Goal: Transaction & Acquisition: Book appointment/travel/reservation

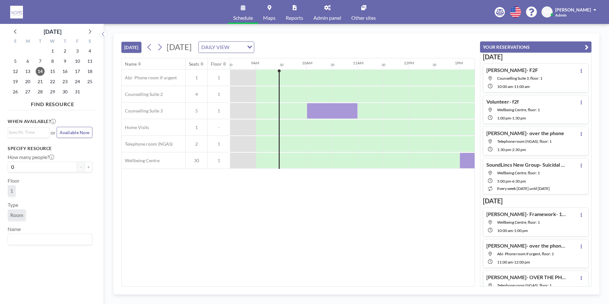
scroll to position [0, 433]
click at [322, 114] on div at bounding box center [332, 111] width 51 height 16
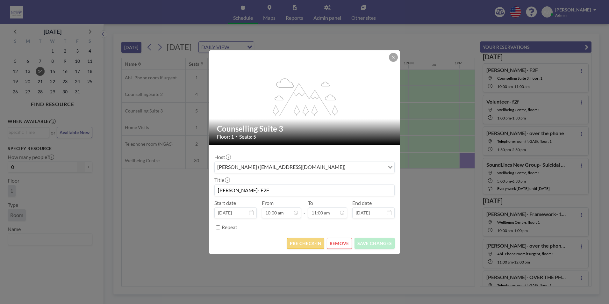
click at [309, 242] on button "PRE CHECK-IN" at bounding box center [305, 243] width 37 height 11
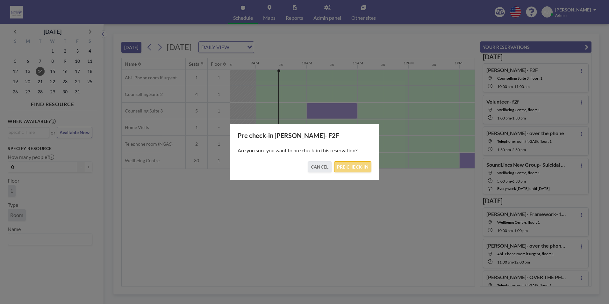
click at [355, 163] on button "PRE CHECK-IN" at bounding box center [352, 166] width 37 height 11
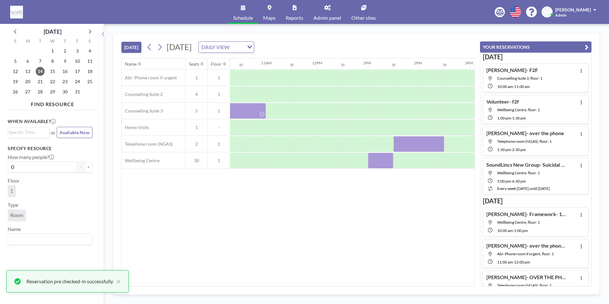
scroll to position [0, 533]
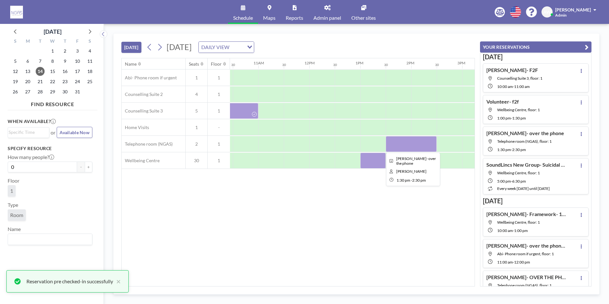
click at [396, 149] on div at bounding box center [411, 144] width 51 height 16
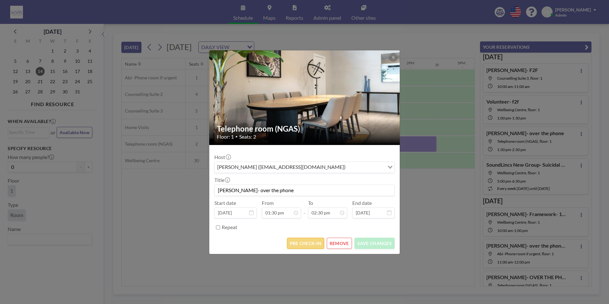
click at [312, 248] on button "PRE CHECK-IN" at bounding box center [305, 243] width 37 height 11
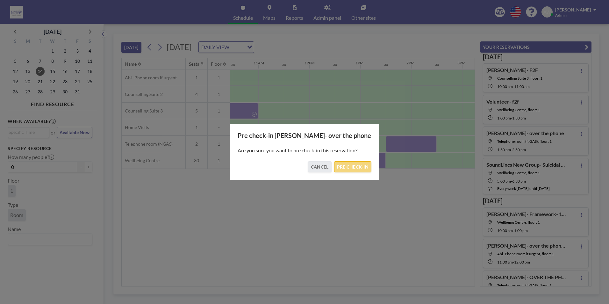
click at [345, 166] on button "PRE CHECK-IN" at bounding box center [352, 166] width 37 height 11
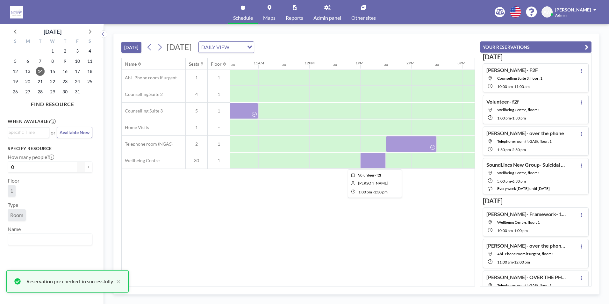
click at [377, 157] on div at bounding box center [372, 161] width 25 height 16
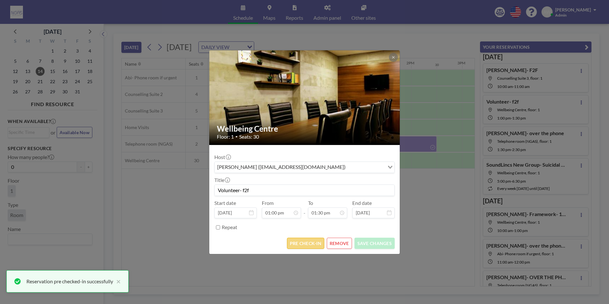
click at [322, 248] on button "PRE CHECK-IN" at bounding box center [305, 243] width 37 height 11
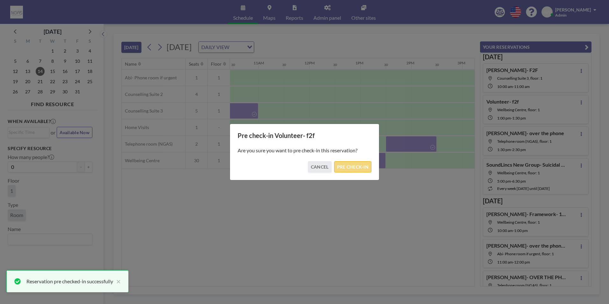
click at [362, 168] on button "PRE CHECK-IN" at bounding box center [352, 166] width 37 height 11
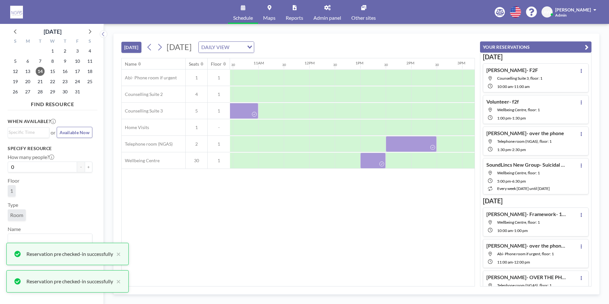
drag, startPoint x: 334, startPoint y: 283, endPoint x: 343, endPoint y: 283, distance: 9.3
click at [343, 283] on div "Name Seats Floor 12AM 30 1AM 30 2AM 30 3AM 30 4AM 30 5AM 30 6AM 30 7AM 30 8AM 3…" at bounding box center [298, 172] width 353 height 228
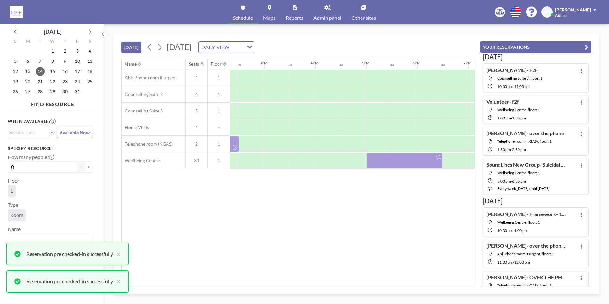
scroll to position [0, 797]
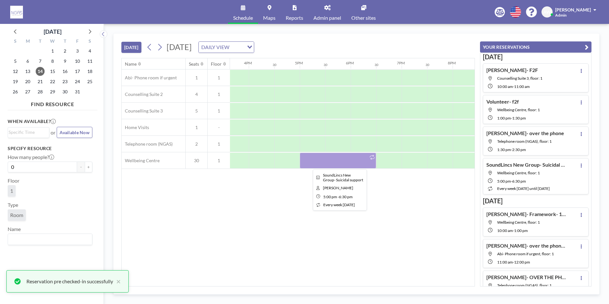
click at [359, 164] on div at bounding box center [338, 161] width 76 height 16
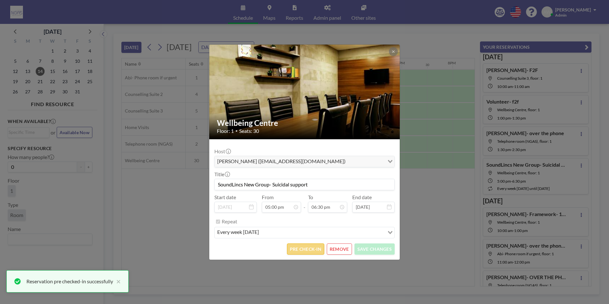
click at [317, 250] on button "PRE CHECK-IN" at bounding box center [305, 248] width 37 height 11
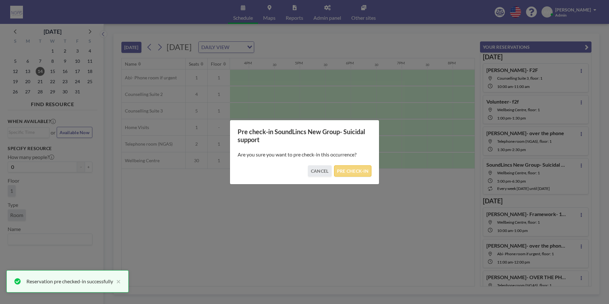
click at [355, 172] on button "PRE CHECK-IN" at bounding box center [352, 170] width 37 height 11
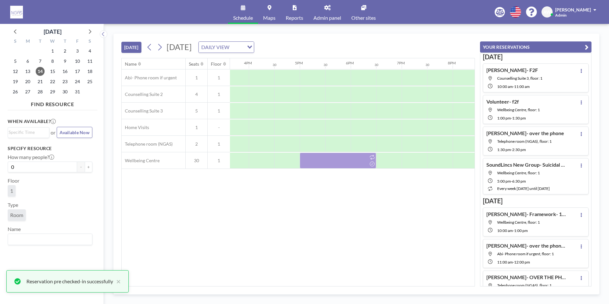
click at [381, 282] on div "Name Seats Floor 12AM 30 1AM 30 2AM 30 3AM 30 4AM 30 5AM 30 6AM 30 7AM 30 8AM 3…" at bounding box center [298, 172] width 353 height 228
drag, startPoint x: 380, startPoint y: 287, endPoint x: 344, endPoint y: 287, distance: 36.0
click at [344, 287] on div "TODAY Tuesday, October 14, 2025 DAILY VIEW Loading... Name Seats Floor 12AM 30 …" at bounding box center [356, 163] width 486 height 261
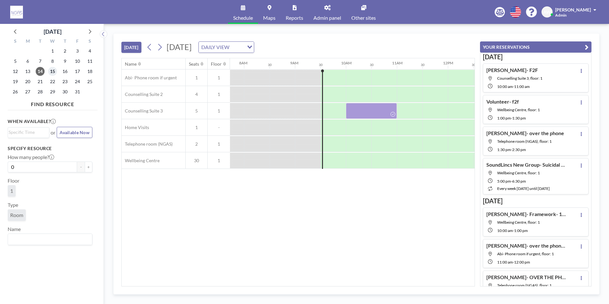
click at [54, 72] on span "15" at bounding box center [52, 71] width 9 height 9
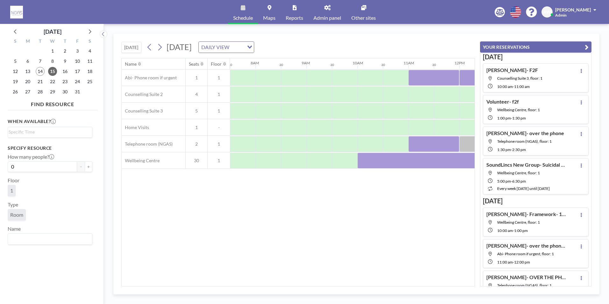
click at [234, 283] on div "Name Seats Floor 12AM 30 1AM 30 2AM 30 3AM 30 4AM 30 5AM 30 6AM 30 7AM 30 8AM 3…" at bounding box center [298, 172] width 353 height 228
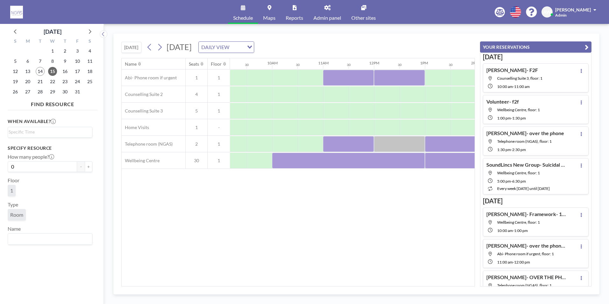
scroll to position [0, 474]
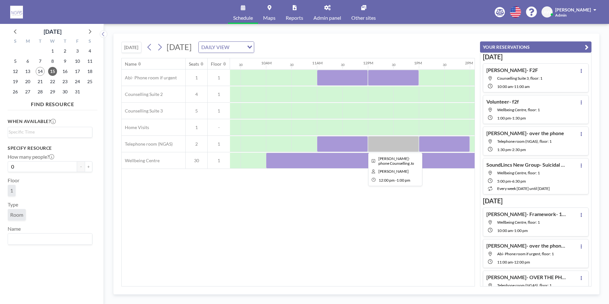
click at [398, 141] on div at bounding box center [393, 144] width 51 height 16
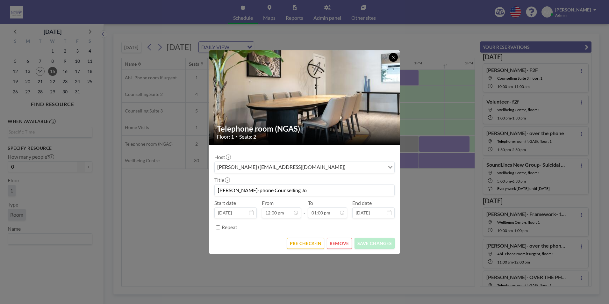
click at [391, 57] on button at bounding box center [393, 57] width 9 height 9
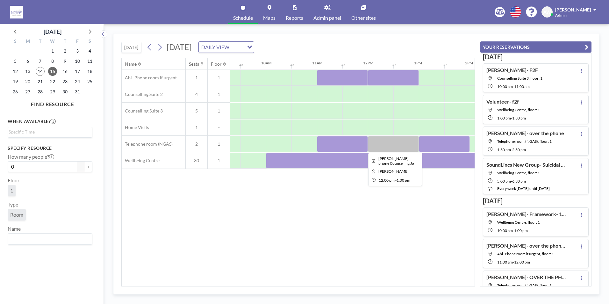
click at [383, 147] on div at bounding box center [393, 144] width 51 height 16
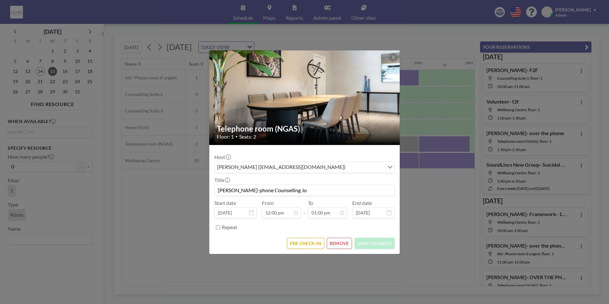
scroll to position [295, 0]
click at [336, 243] on button "REMOVE" at bounding box center [339, 243] width 25 height 11
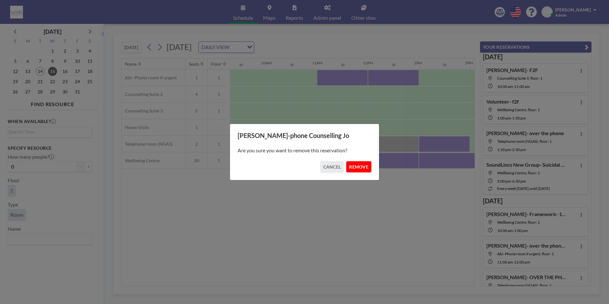
click at [359, 168] on button "REMOVE" at bounding box center [358, 166] width 25 height 11
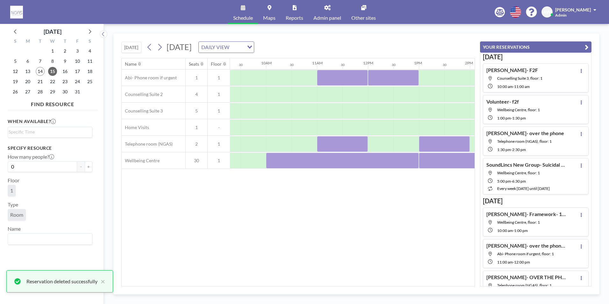
click at [47, 79] on div "22" at bounding box center [53, 81] width 12 height 10
click at [54, 82] on span "22" at bounding box center [52, 81] width 9 height 9
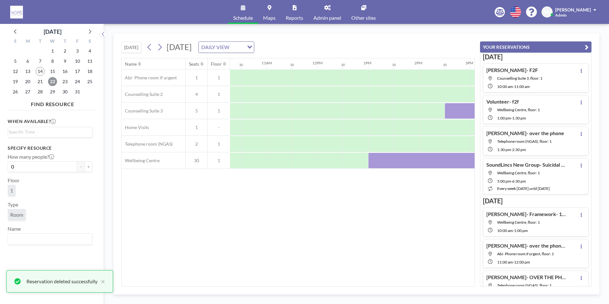
scroll to position [0, 526]
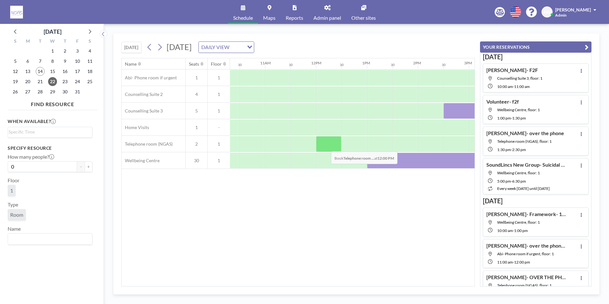
click at [326, 147] on div at bounding box center [328, 144] width 25 height 16
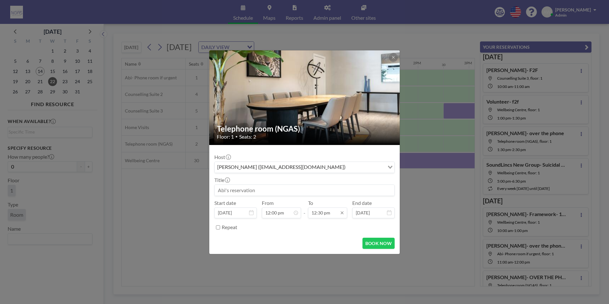
scroll to position [284, 0]
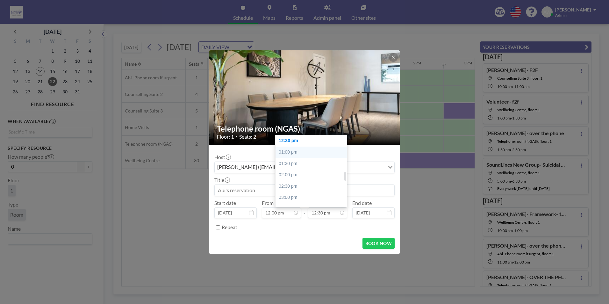
click at [300, 153] on div "01:00 pm" at bounding box center [313, 152] width 75 height 11
type input "01:00 pm"
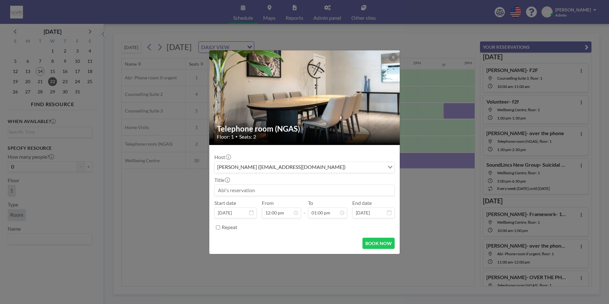
click at [261, 194] on input at bounding box center [305, 190] width 180 height 11
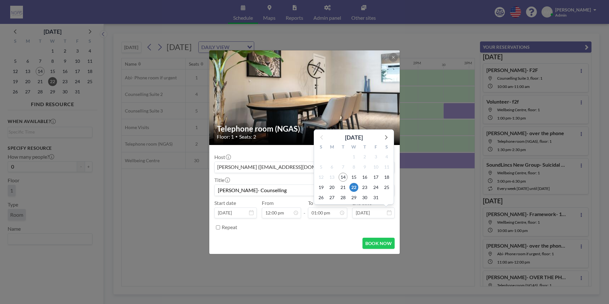
scroll to position [295, 0]
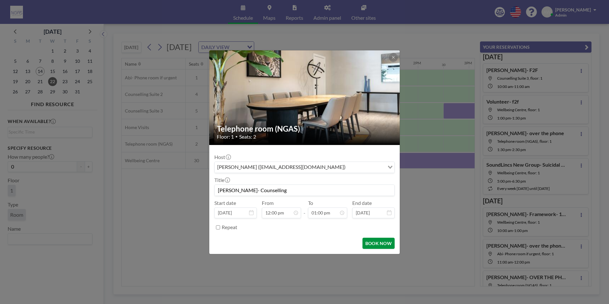
type input "[PERSON_NAME]- Counselling"
click at [385, 243] on button "BOOK NOW" at bounding box center [379, 243] width 32 height 11
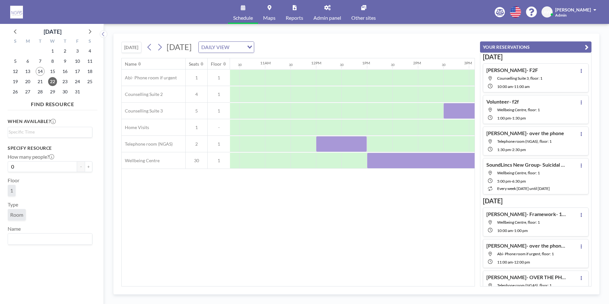
click at [557, 27] on div "[DATE] [DATE] DAILY VIEW Loading... Name Seats Floor 12AM 30 1AM 30 2AM 30 3AM …" at bounding box center [356, 164] width 505 height 280
drag, startPoint x: 557, startPoint y: 27, endPoint x: 563, endPoint y: 21, distance: 8.1
click at [563, 21] on div "Schedule Maps Reports Admin panel Other sites English Polski 日本語 Española AW [P…" at bounding box center [304, 152] width 609 height 304
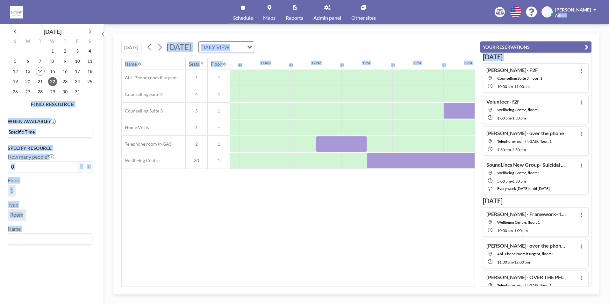
click at [421, 228] on div "Name Seats Floor 12AM 30 1AM 30 2AM 30 3AM 30 4AM 30 5AM 30 6AM 30 7AM 30 8AM 3…" at bounding box center [298, 172] width 353 height 228
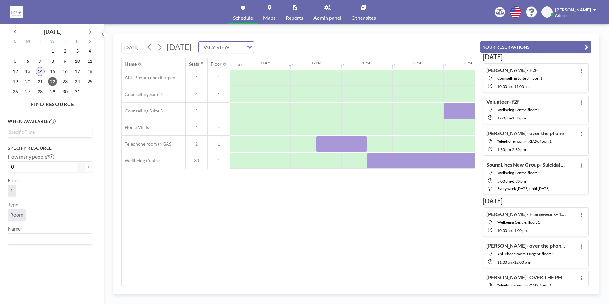
click at [43, 71] on span "14" at bounding box center [40, 71] width 9 height 9
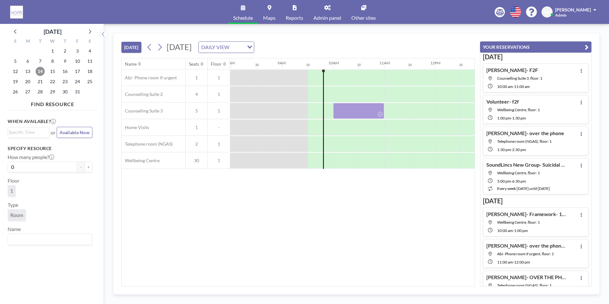
scroll to position [0, 459]
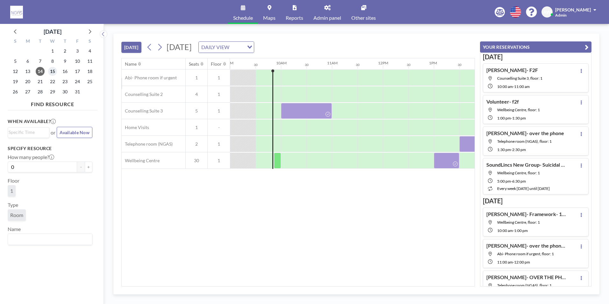
click at [53, 72] on span "15" at bounding box center [52, 71] width 9 height 9
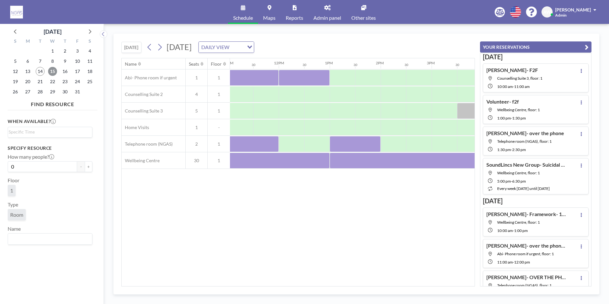
scroll to position [0, 579]
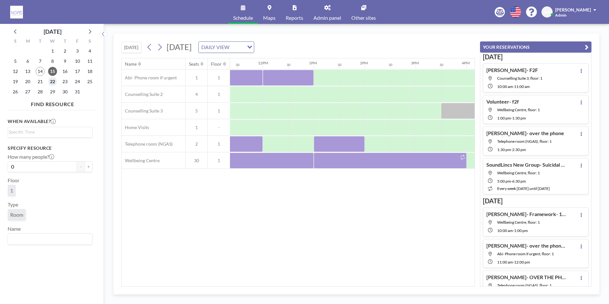
click at [53, 82] on span "22" at bounding box center [52, 81] width 9 height 9
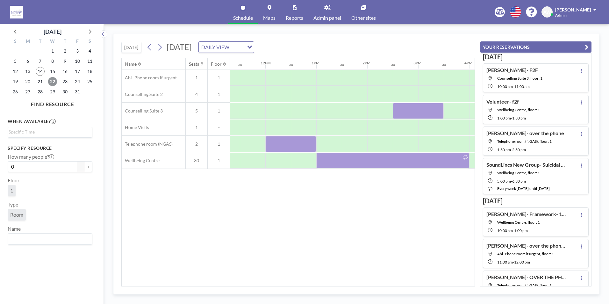
scroll to position [0, 590]
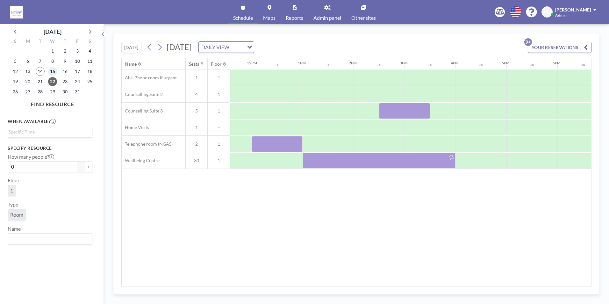
click at [55, 72] on span "15" at bounding box center [52, 71] width 9 height 9
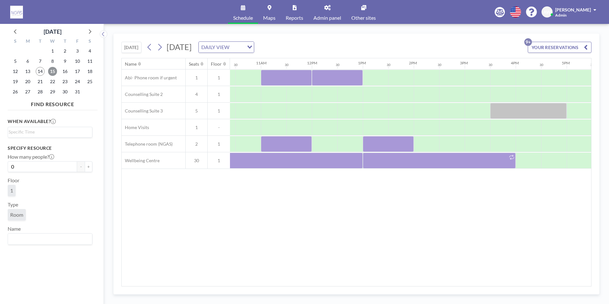
scroll to position [0, 535]
click at [225, 240] on div "Name Seats Floor 12AM 30 1AM 30 2AM 30 3AM 30 4AM 30 5AM 30 6AM 30 7AM 30 8AM 3…" at bounding box center [357, 172] width 470 height 228
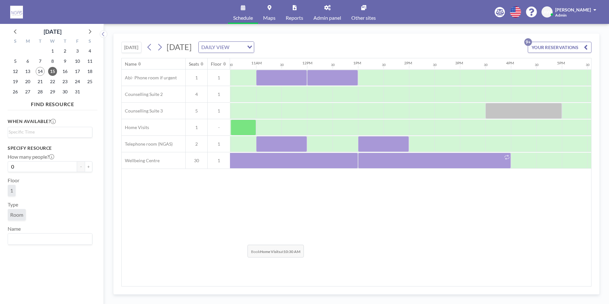
click at [243, 240] on div "Name Seats Floor 12AM 30 1AM 30 2AM 30 3AM 30 4AM 30 5AM 30 6AM 30 7AM 30 8AM 3…" at bounding box center [357, 172] width 470 height 228
click at [29, 82] on span "20" at bounding box center [27, 81] width 9 height 9
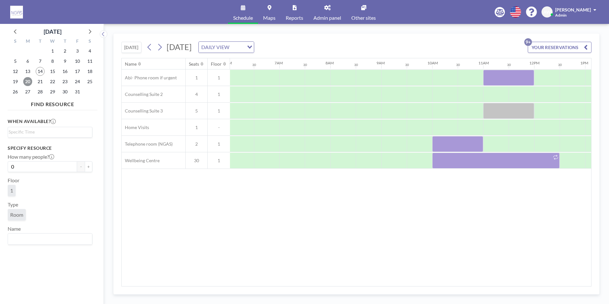
scroll to position [0, 382]
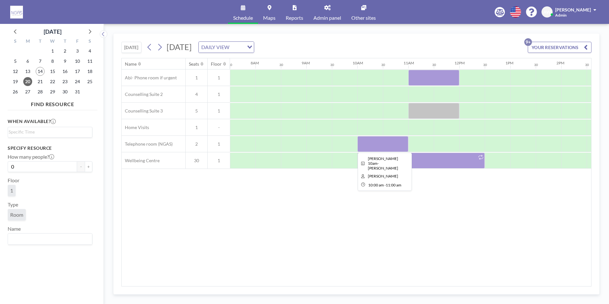
click at [379, 141] on div at bounding box center [383, 144] width 51 height 16
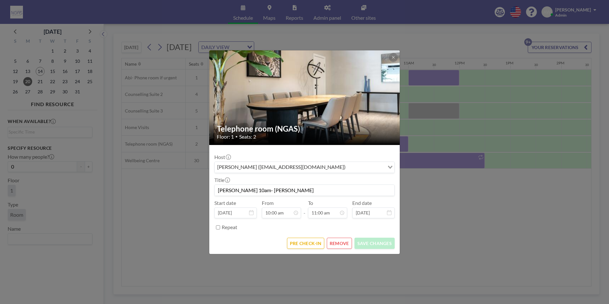
click at [336, 248] on button "REMOVE" at bounding box center [339, 243] width 25 height 11
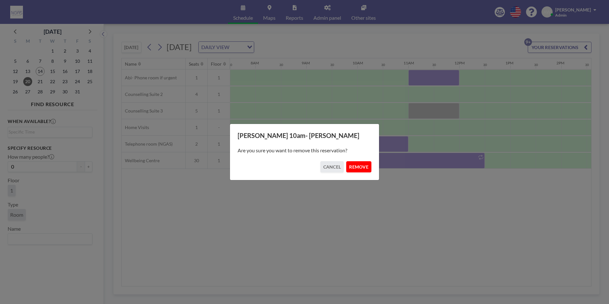
click at [367, 164] on button "REMOVE" at bounding box center [358, 166] width 25 height 11
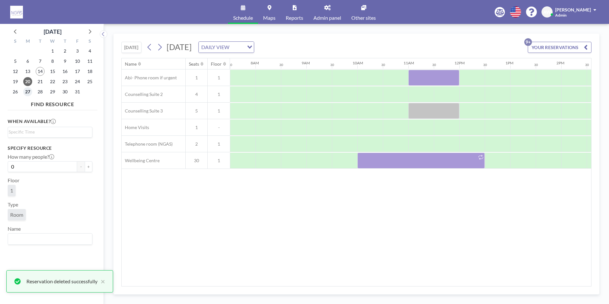
click at [26, 92] on span "27" at bounding box center [27, 91] width 9 height 9
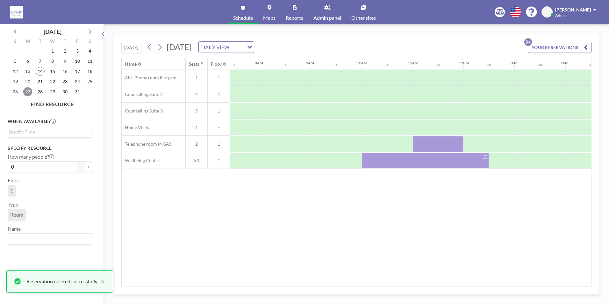
scroll to position [0, 382]
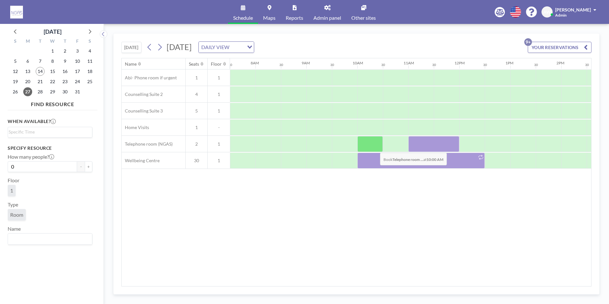
click at [375, 148] on div at bounding box center [370, 144] width 25 height 16
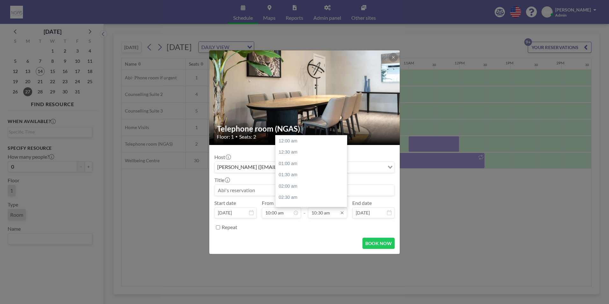
scroll to position [238, 0]
click at [305, 155] on div "11:00 am" at bounding box center [313, 152] width 75 height 11
type input "11:00 am"
click at [271, 192] on input at bounding box center [305, 190] width 180 height 11
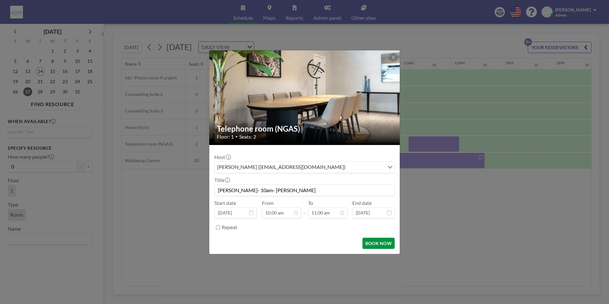
type input "[PERSON_NAME]- 10am- [PERSON_NAME]"
click at [386, 245] on button "BOOK NOW" at bounding box center [379, 243] width 32 height 11
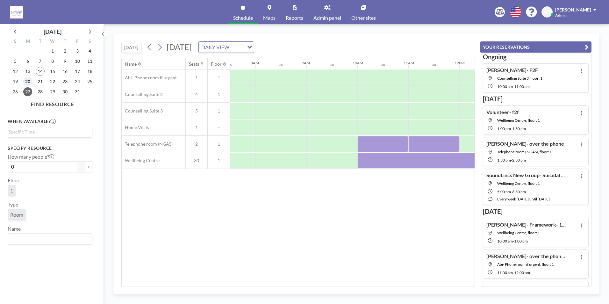
click at [27, 81] on span "20" at bounding box center [27, 81] width 9 height 9
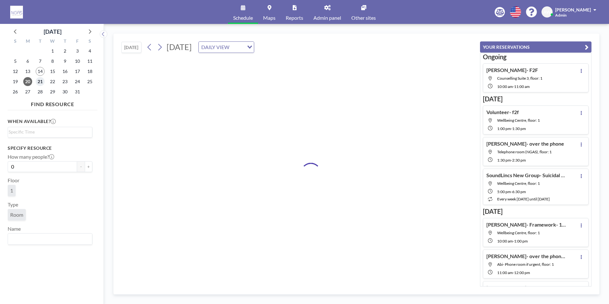
click at [40, 82] on span "21" at bounding box center [40, 81] width 9 height 9
click at [54, 83] on span "22" at bounding box center [52, 81] width 9 height 9
click at [37, 83] on span "21" at bounding box center [40, 81] width 9 height 9
click at [29, 83] on span "20" at bounding box center [27, 81] width 9 height 9
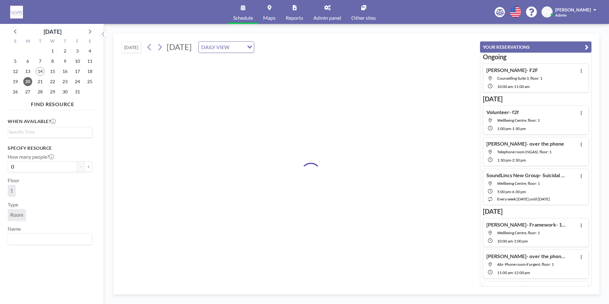
click at [59, 82] on div "23" at bounding box center [65, 81] width 12 height 10
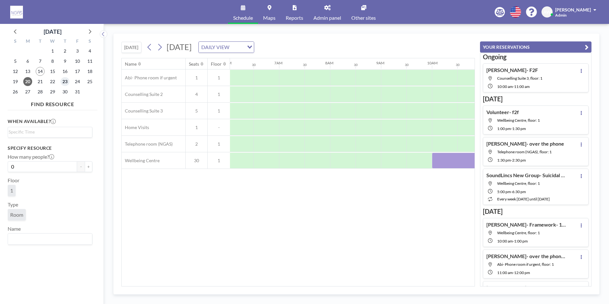
scroll to position [0, 382]
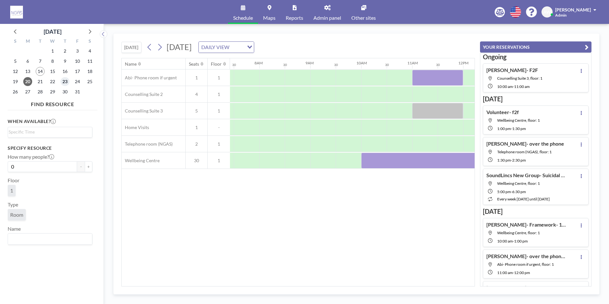
click at [67, 82] on span "23" at bounding box center [65, 81] width 9 height 9
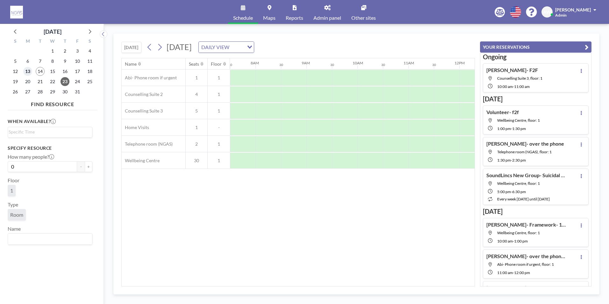
click at [28, 72] on span "13" at bounding box center [27, 71] width 9 height 9
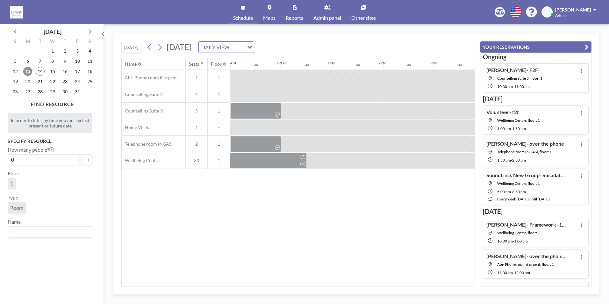
scroll to position [0, 562]
click at [30, 79] on span "20" at bounding box center [27, 81] width 9 height 9
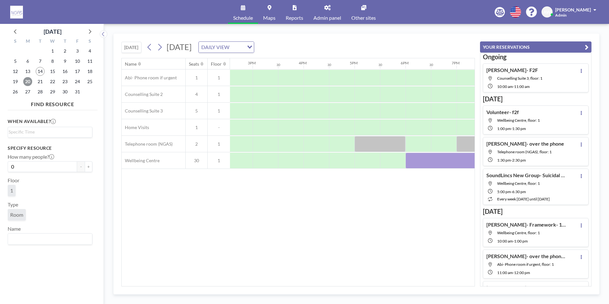
scroll to position [0, 751]
click at [357, 286] on div "Name Seats Floor 12AM 30 1AM 30 2AM 30 3AM 30 4AM 30 5AM 30 6AM 30 7AM 30 8AM 3…" at bounding box center [298, 172] width 354 height 228
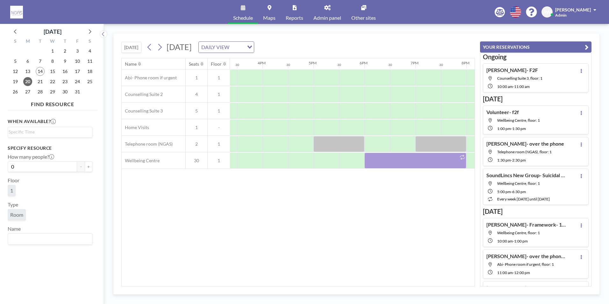
scroll to position [0, 782]
click at [361, 128] on div at bounding box center [352, 128] width 25 height 16
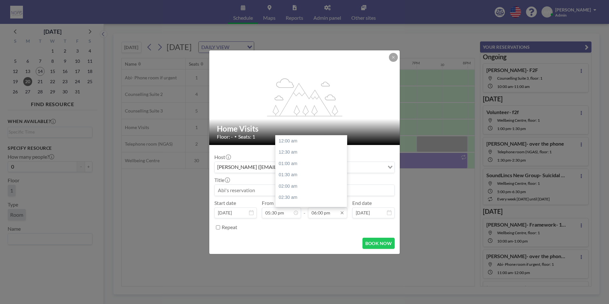
scroll to position [408, 0]
click at [302, 160] on div "07:00 pm" at bounding box center [313, 163] width 75 height 11
type input "07:00 pm"
click at [281, 192] on input at bounding box center [305, 190] width 180 height 11
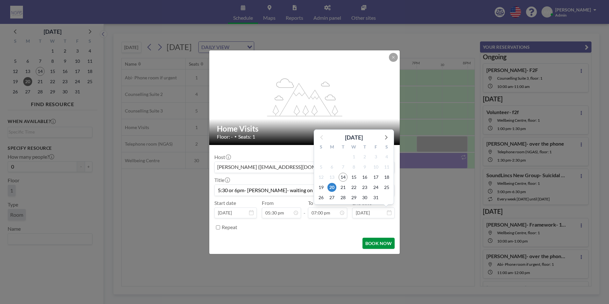
scroll to position [431, 0]
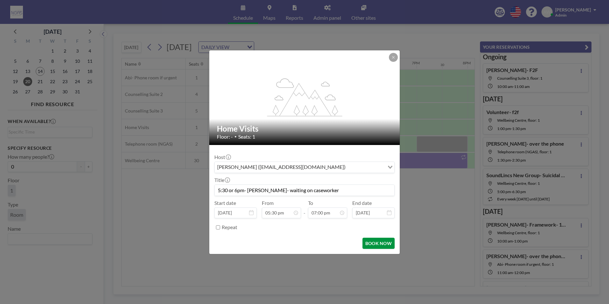
type input "5:30 or 6pm- [PERSON_NAME]- waiting on caseworker"
click at [384, 241] on button "BOOK NOW" at bounding box center [379, 243] width 32 height 11
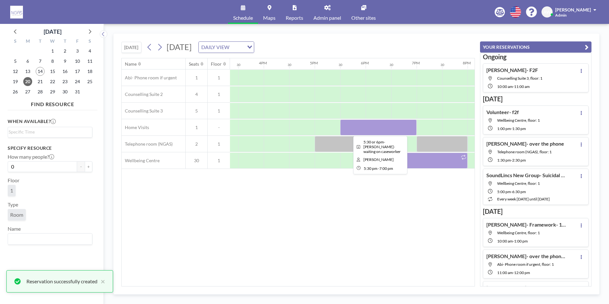
click at [391, 129] on div at bounding box center [378, 128] width 76 height 16
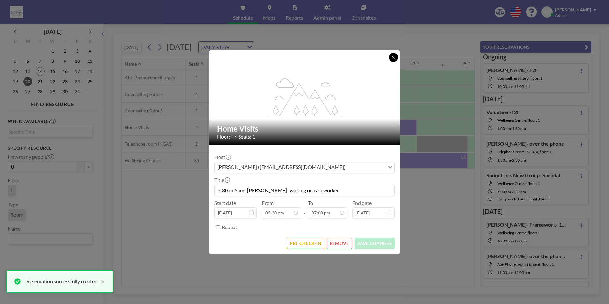
click at [395, 54] on button at bounding box center [393, 57] width 9 height 9
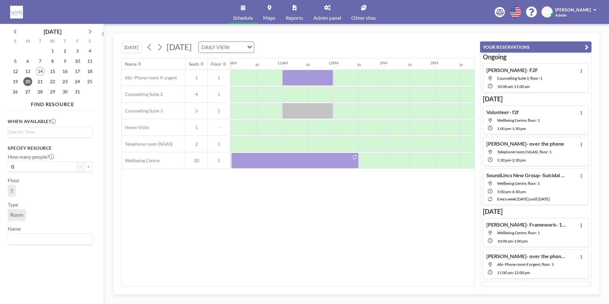
scroll to position [0, 455]
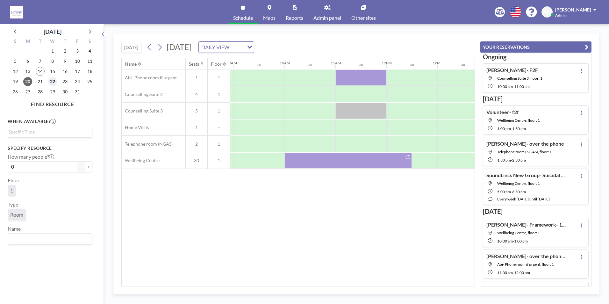
click at [51, 84] on span "22" at bounding box center [52, 81] width 9 height 9
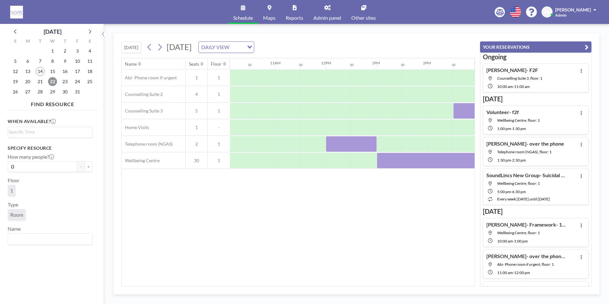
scroll to position [0, 538]
click at [63, 82] on span "23" at bounding box center [65, 81] width 9 height 9
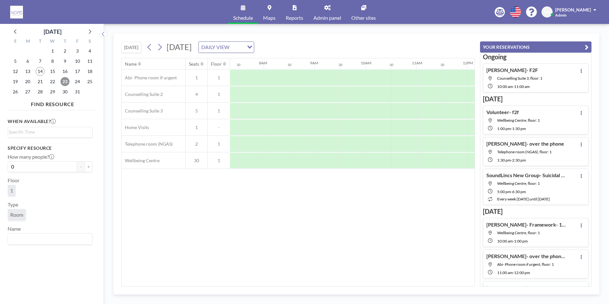
scroll to position [0, 382]
drag, startPoint x: 299, startPoint y: 286, endPoint x: 308, endPoint y: 285, distance: 9.1
click at [308, 285] on div "Name Seats Floor 12AM 30 1AM 30 2AM 30 3AM 30 4AM 30 5AM 30 6AM 30 7AM 30 8AM 3…" at bounding box center [298, 172] width 354 height 228
click at [65, 72] on span "16" at bounding box center [65, 71] width 9 height 9
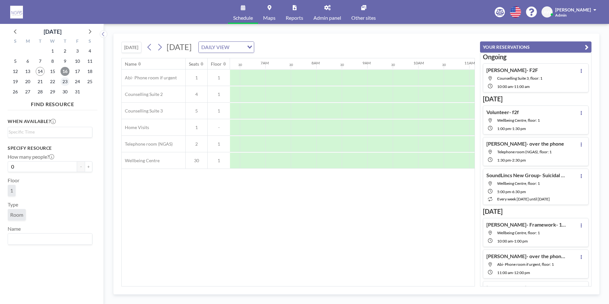
scroll to position [0, 382]
click at [63, 84] on span "23" at bounding box center [65, 81] width 9 height 9
click at [387, 142] on div at bounding box center [385, 144] width 25 height 16
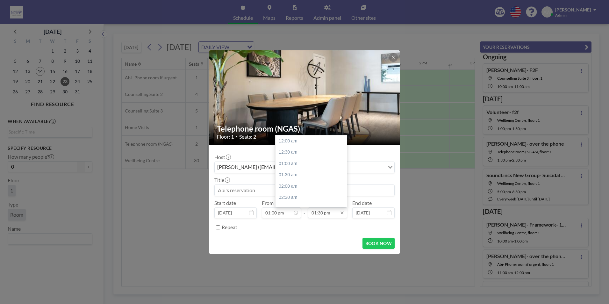
scroll to position [306, 0]
click at [309, 154] on div "02:00 pm" at bounding box center [313, 152] width 75 height 11
type input "02:00 pm"
click at [224, 193] on input at bounding box center [305, 190] width 180 height 11
click at [249, 191] on input at bounding box center [305, 190] width 180 height 11
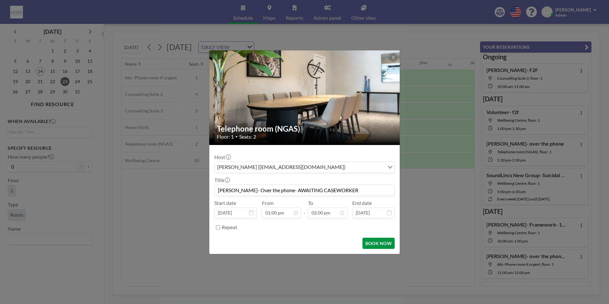
type input "[PERSON_NAME]- Over the phone- AWAITING CASEWORKER"
click at [385, 243] on button "BOOK NOW" at bounding box center [379, 243] width 32 height 11
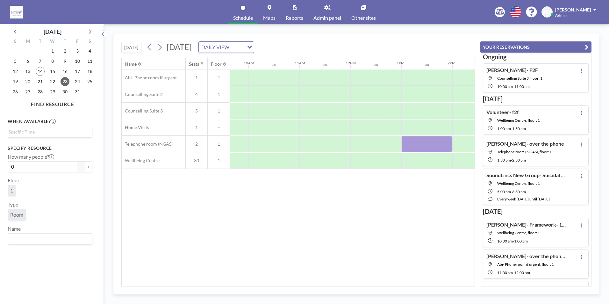
scroll to position [0, 400]
click at [51, 72] on span "15" at bounding box center [52, 71] width 9 height 9
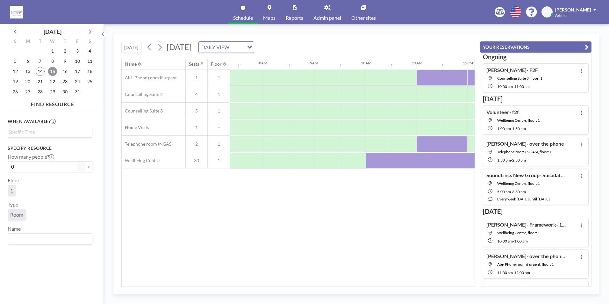
scroll to position [0, 382]
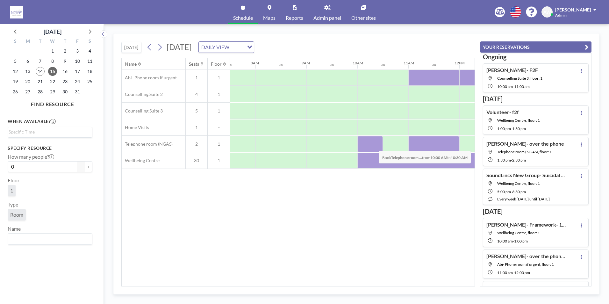
click at [374, 146] on div at bounding box center [370, 144] width 25 height 16
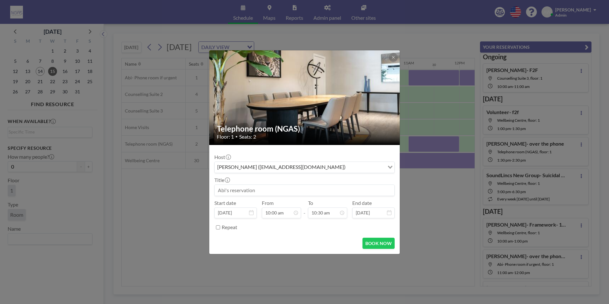
click at [300, 192] on input at bounding box center [305, 190] width 180 height 11
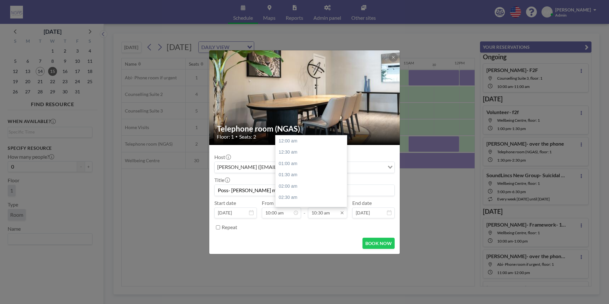
scroll to position [238, 0]
type input "Poss- [PERSON_NAME] mum"
click at [298, 156] on div "11:00 am" at bounding box center [313, 152] width 75 height 11
type input "11:00 am"
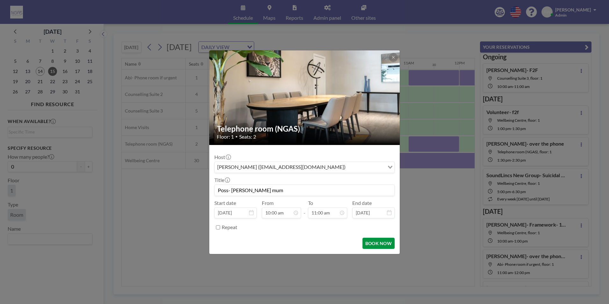
click at [371, 240] on button "BOOK NOW" at bounding box center [379, 243] width 32 height 11
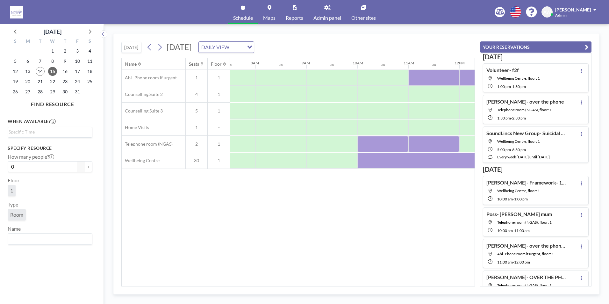
click at [422, 247] on div "Name Seats Floor 12AM 30 1AM 30 2AM 30 3AM 30 4AM 30 5AM 30 6AM 30 7AM 30 8AM 3…" at bounding box center [298, 172] width 353 height 228
